Goal: Task Accomplishment & Management: Complete application form

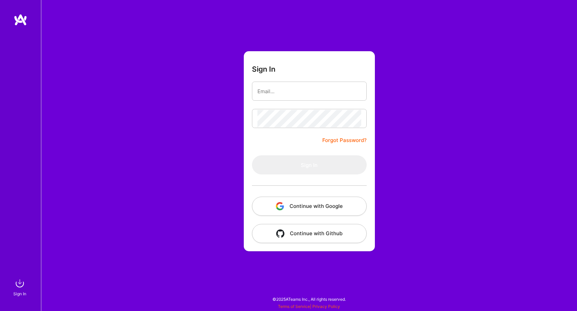
click at [304, 208] on button "Continue with Google" at bounding box center [309, 206] width 115 height 19
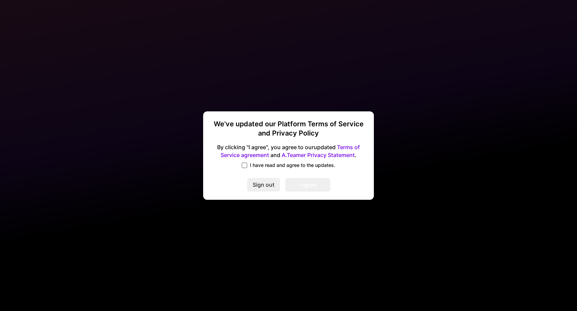
click at [245, 165] on span at bounding box center [244, 164] width 5 height 5
click at [0, 0] on input "I have read and agree to the updates." at bounding box center [0, 0] width 0 height 0
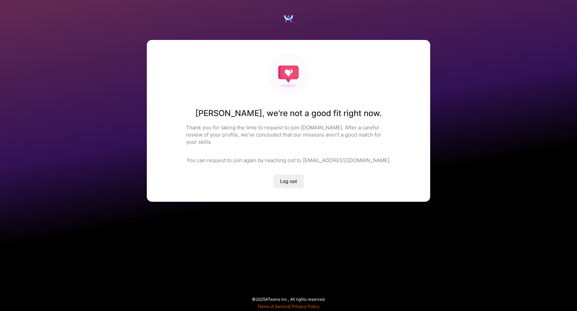
click at [219, 116] on h1 "[PERSON_NAME] , we're not a good fit right now." at bounding box center [288, 113] width 186 height 10
click at [277, 119] on div "[PERSON_NAME] , we're not a good fit right now. Thank you for taking the time t…" at bounding box center [288, 121] width 283 height 162
click at [228, 117] on h1 "[PERSON_NAME] , we're not a good fit right now." at bounding box center [288, 113] width 186 height 10
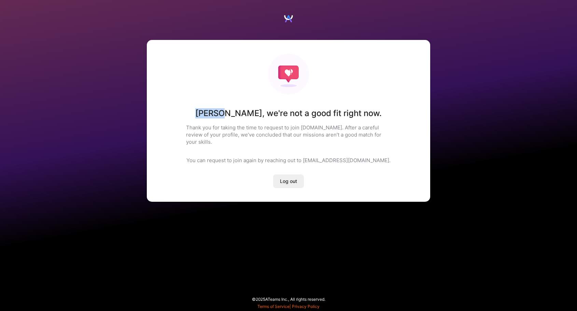
click at [228, 117] on h1 "[PERSON_NAME] , we're not a good fit right now." at bounding box center [288, 113] width 186 height 10
click at [242, 119] on div "[PERSON_NAME] , we're not a good fit right now. Thank you for taking the time t…" at bounding box center [288, 121] width 283 height 162
click at [233, 110] on h1 "[PERSON_NAME] , we're not a good fit right now." at bounding box center [288, 113] width 186 height 10
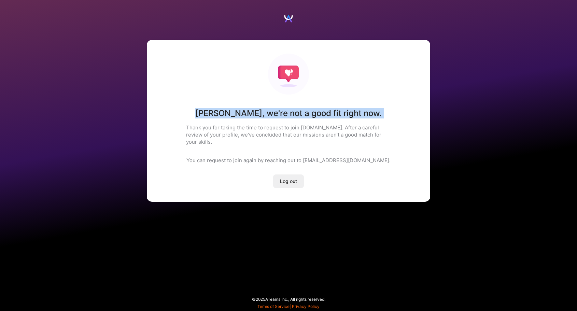
click at [233, 110] on h1 "[PERSON_NAME] , we're not a good fit right now." at bounding box center [288, 113] width 186 height 10
click at [270, 110] on h1 "[PERSON_NAME] , we're not a good fit right now." at bounding box center [288, 113] width 186 height 10
click at [227, 113] on h1 "[PERSON_NAME] , we're not a good fit right now." at bounding box center [288, 113] width 186 height 10
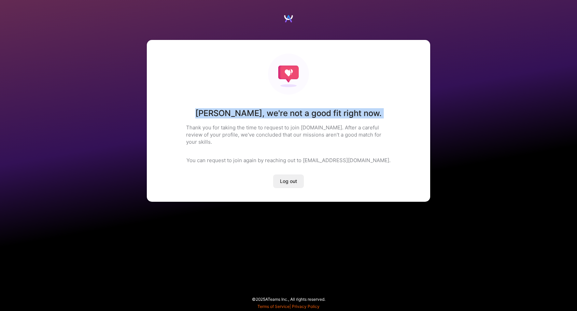
click at [227, 114] on h1 "[PERSON_NAME] , we're not a good fit right now." at bounding box center [288, 113] width 186 height 10
click at [262, 113] on h1 "[PERSON_NAME] , we're not a good fit right now." at bounding box center [288, 113] width 186 height 10
click at [228, 112] on h1 "[PERSON_NAME] , we're not a good fit right now." at bounding box center [288, 113] width 186 height 10
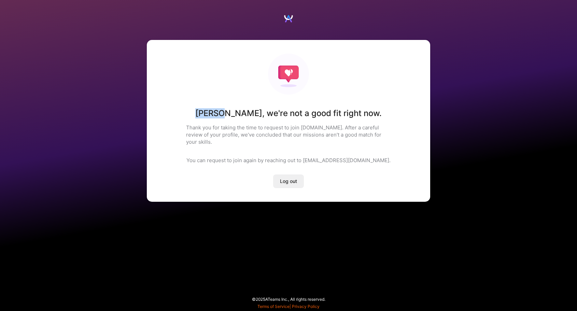
click at [228, 112] on h1 "[PERSON_NAME] , we're not a good fit right now." at bounding box center [288, 113] width 186 height 10
click at [259, 112] on h1 "[PERSON_NAME] , we're not a good fit right now." at bounding box center [288, 113] width 186 height 10
click at [232, 115] on h1 "[PERSON_NAME] , we're not a good fit right now." at bounding box center [288, 113] width 186 height 10
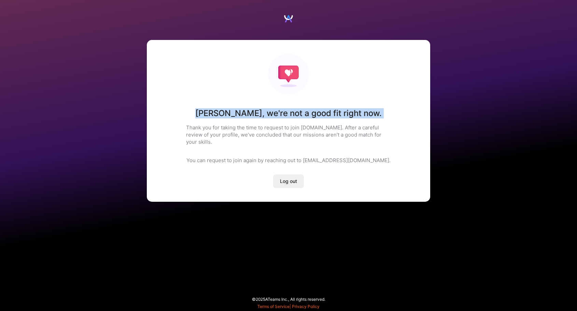
click at [232, 115] on h1 "[PERSON_NAME] , we're not a good fit right now." at bounding box center [288, 113] width 186 height 10
click at [321, 115] on h1 "[PERSON_NAME] , we're not a good fit right now." at bounding box center [288, 113] width 186 height 10
click at [227, 110] on h1 "[PERSON_NAME] , we're not a good fit right now." at bounding box center [288, 113] width 186 height 10
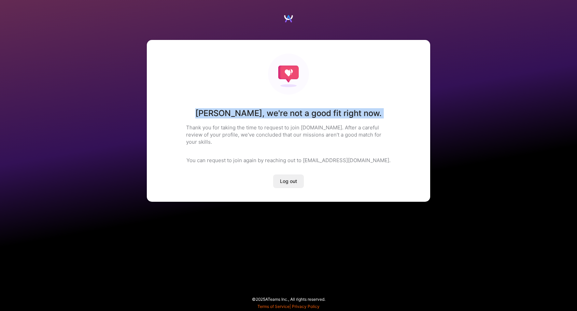
click at [310, 110] on h1 "[PERSON_NAME] , we're not a good fit right now." at bounding box center [288, 113] width 186 height 10
click at [233, 108] on h1 "[PERSON_NAME] , we're not a good fit right now." at bounding box center [288, 113] width 186 height 10
click at [302, 109] on h1 "[PERSON_NAME] , we're not a good fit right now." at bounding box center [288, 113] width 186 height 10
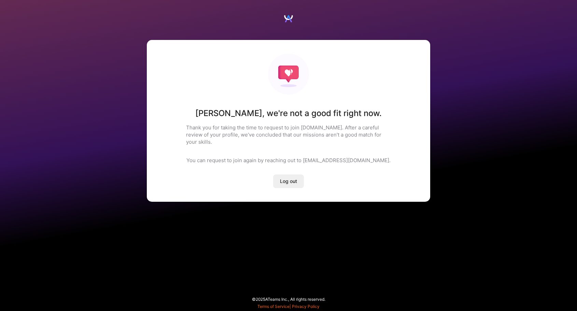
click at [222, 109] on h1 "[PERSON_NAME] , we're not a good fit right now." at bounding box center [288, 113] width 186 height 10
click at [275, 110] on h1 "[PERSON_NAME] , we're not a good fit right now." at bounding box center [288, 113] width 186 height 10
click at [225, 110] on h1 "[PERSON_NAME] , we're not a good fit right now." at bounding box center [288, 113] width 186 height 10
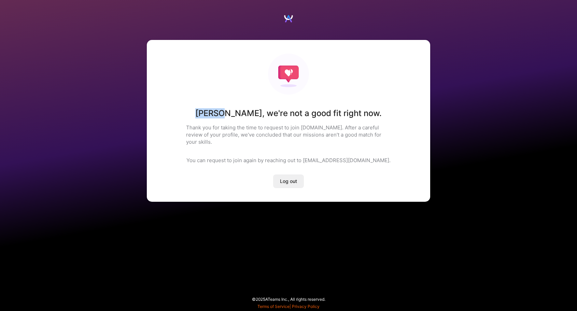
click at [225, 110] on h1 "[PERSON_NAME] , we're not a good fit right now." at bounding box center [288, 113] width 186 height 10
click at [225, 113] on h1 "[PERSON_NAME] , we're not a good fit right now." at bounding box center [288, 113] width 186 height 10
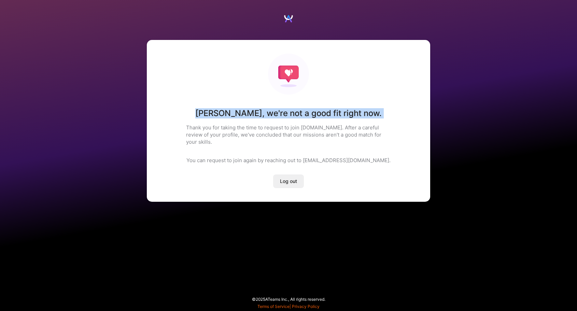
click at [270, 113] on h1 "[PERSON_NAME] , we're not a good fit right now." at bounding box center [288, 113] width 186 height 10
click at [223, 113] on h1 "[PERSON_NAME] , we're not a good fit right now." at bounding box center [288, 113] width 186 height 10
click at [226, 114] on h1 "[PERSON_NAME] , we're not a good fit right now." at bounding box center [288, 113] width 186 height 10
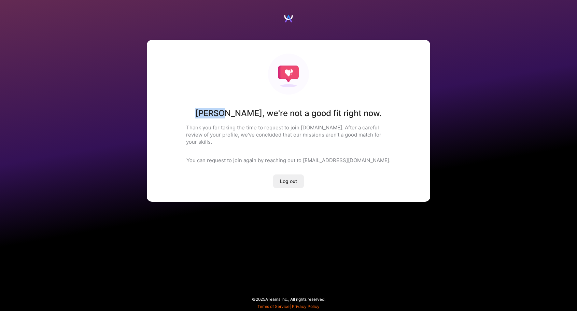
click at [226, 114] on h1 "[PERSON_NAME] , we're not a good fit right now." at bounding box center [288, 113] width 186 height 10
click at [285, 114] on h1 "[PERSON_NAME] , we're not a good fit right now." at bounding box center [288, 113] width 186 height 10
click at [224, 114] on h1 "[PERSON_NAME] , we're not a good fit right now." at bounding box center [288, 113] width 186 height 10
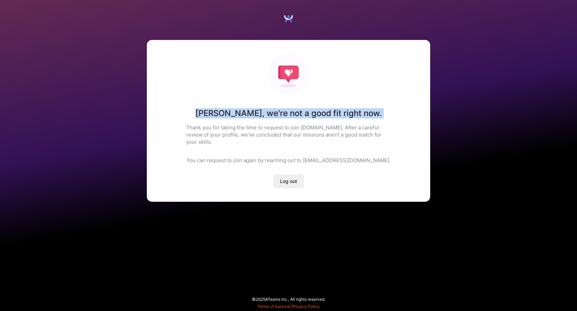
click at [224, 114] on h1 "[PERSON_NAME] , we're not a good fit right now." at bounding box center [288, 113] width 186 height 10
click at [281, 114] on h1 "[PERSON_NAME] , we're not a good fit right now." at bounding box center [288, 113] width 186 height 10
click at [191, 126] on p "Thank you for taking the time to request to join [DOMAIN_NAME]. After a careful…" at bounding box center [288, 134] width 205 height 21
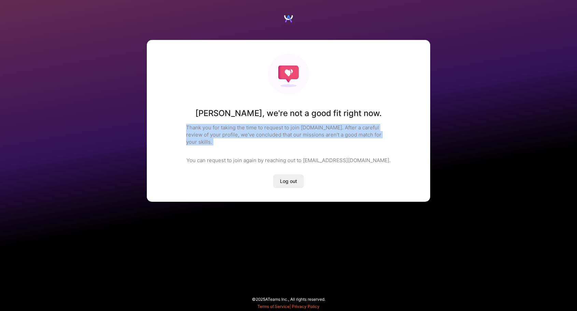
drag, startPoint x: 191, startPoint y: 126, endPoint x: 273, endPoint y: 126, distance: 81.2
click at [273, 126] on p "Thank you for taking the time to request to join [DOMAIN_NAME]. After a careful…" at bounding box center [288, 134] width 205 height 21
